Goal: Check status: Check status

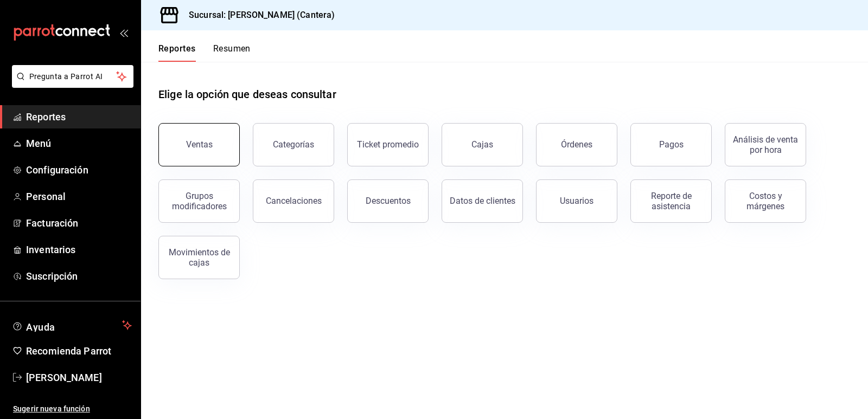
click at [203, 139] on button "Ventas" at bounding box center [198, 144] width 81 height 43
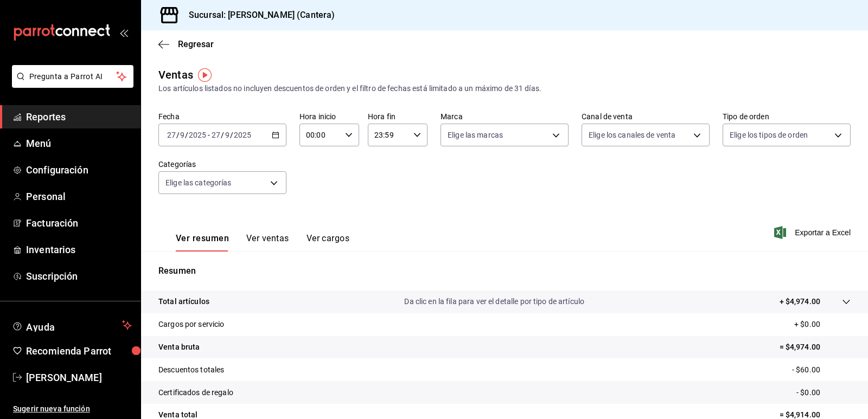
click at [273, 138] on \(Stroke\) "button" at bounding box center [275, 135] width 7 height 6
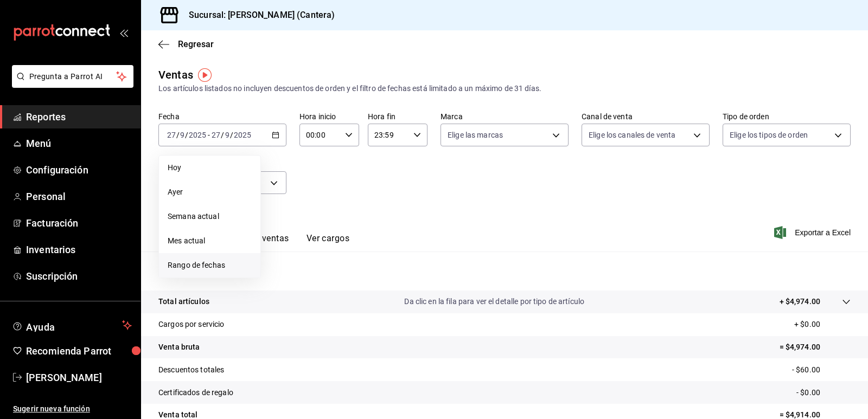
click at [207, 261] on span "Rango de fechas" at bounding box center [210, 265] width 84 height 11
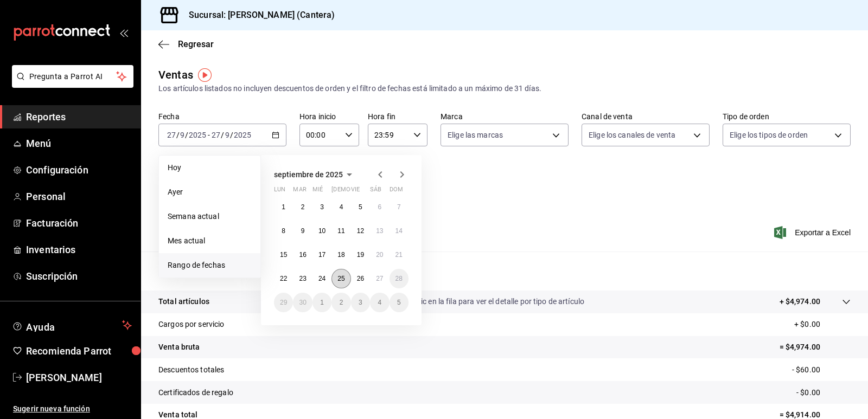
click at [338, 279] on abbr "25" at bounding box center [340, 279] width 7 height 8
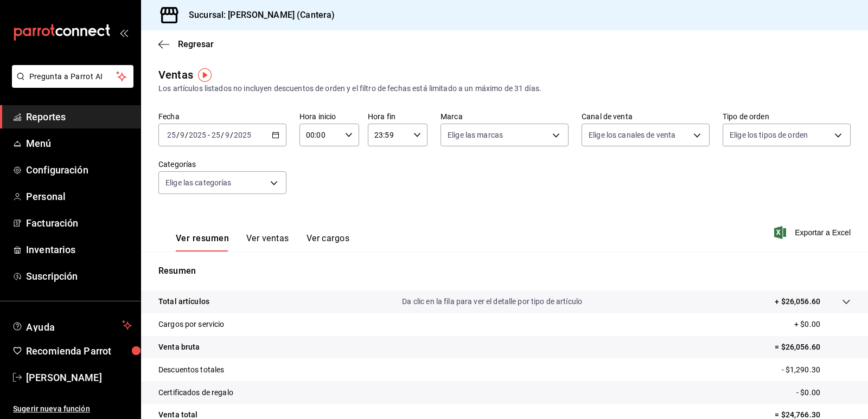
click at [219, 132] on input "25" at bounding box center [216, 135] width 10 height 9
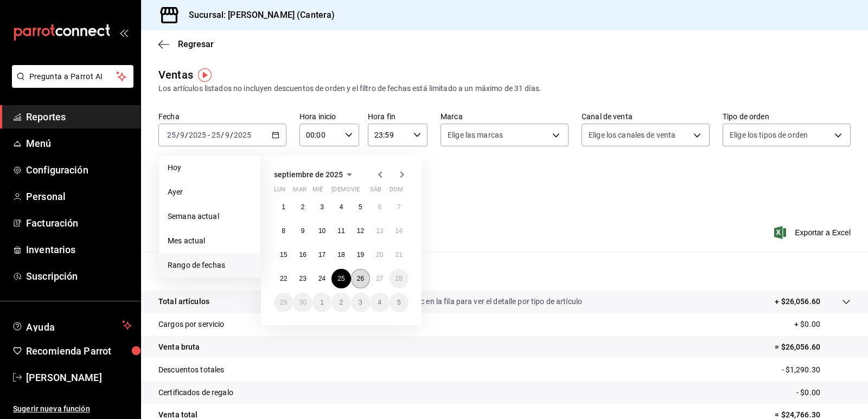
click at [354, 281] on button "26" at bounding box center [360, 279] width 19 height 20
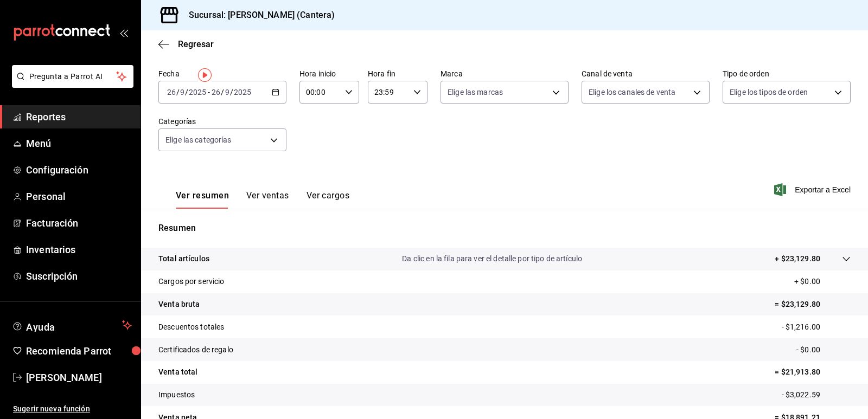
scroll to position [100, 0]
